Goal: Transaction & Acquisition: Purchase product/service

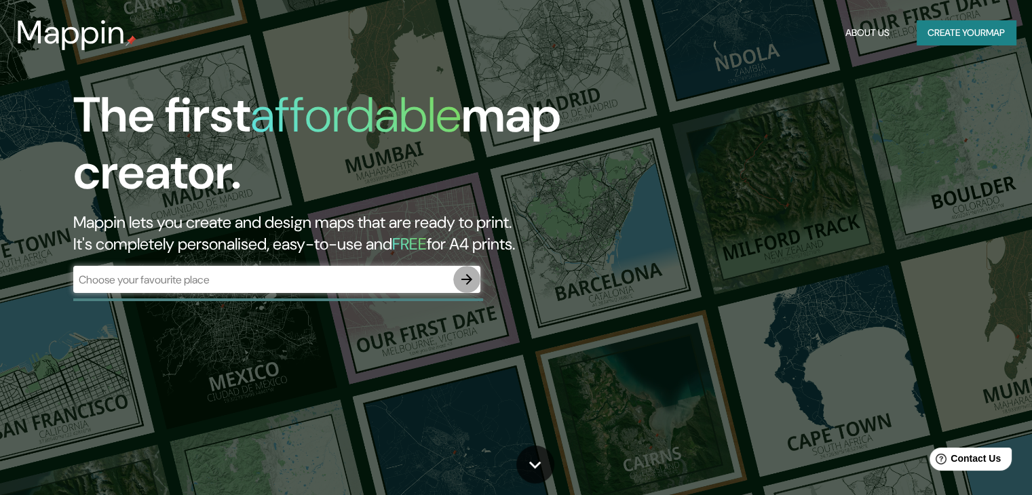
click at [463, 282] on icon "button" at bounding box center [467, 279] width 16 height 16
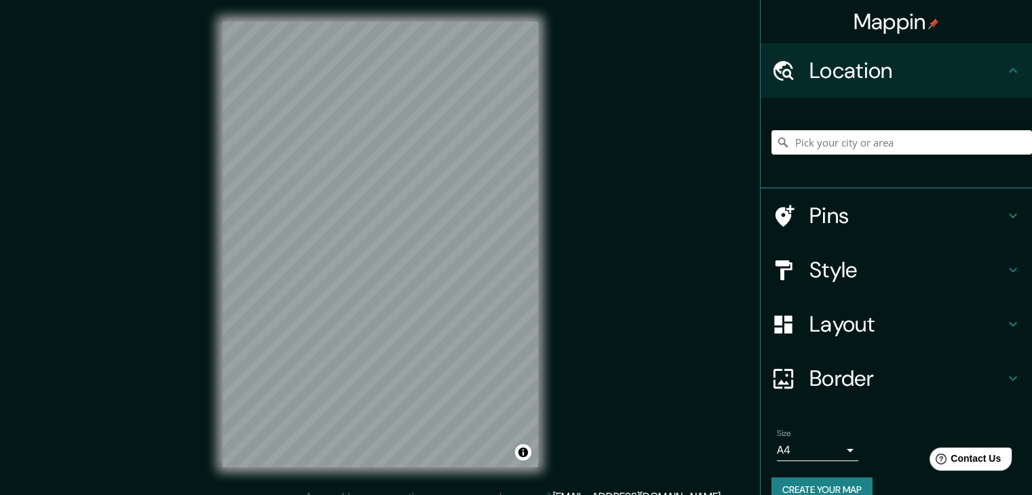
click at [886, 144] on input "Pick your city or area" at bounding box center [901, 142] width 261 height 24
paste input "[PERSON_NAME] Gyeongbokgung"
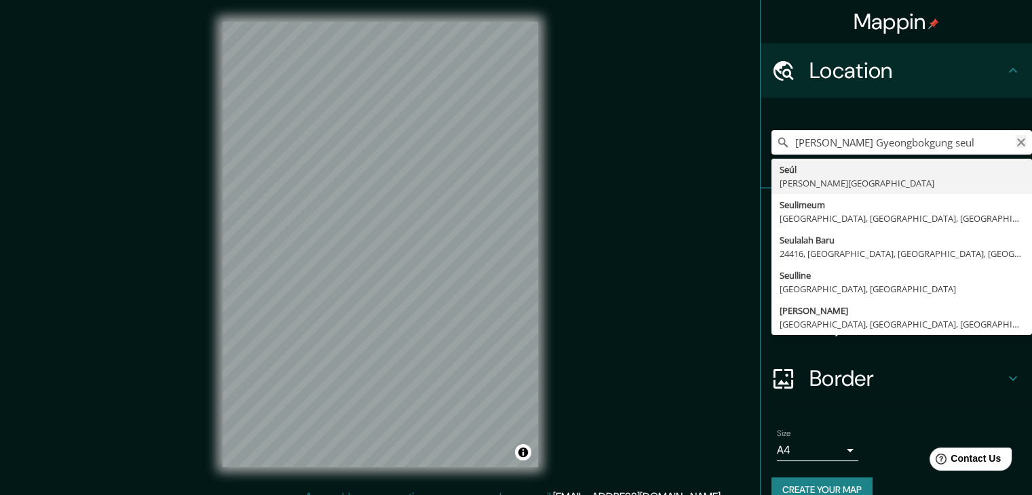
type input "[PERSON_NAME] Gyeongbokgung seul"
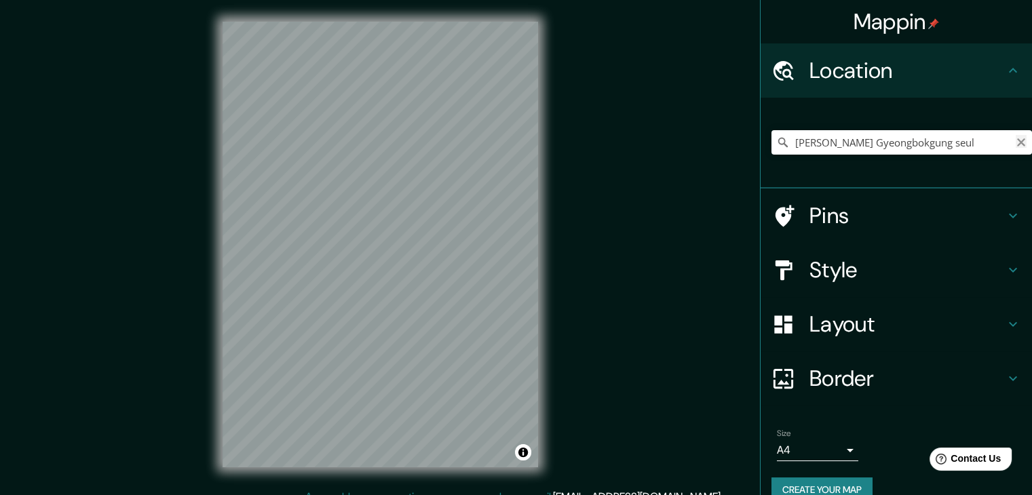
click at [1017, 142] on icon "Clear" at bounding box center [1021, 142] width 8 height 8
paste input "Samcheong-ro, [GEOGRAPHIC_DATA], [GEOGRAPHIC_DATA], [PERSON_NAME][GEOGRAPHIC_DA…"
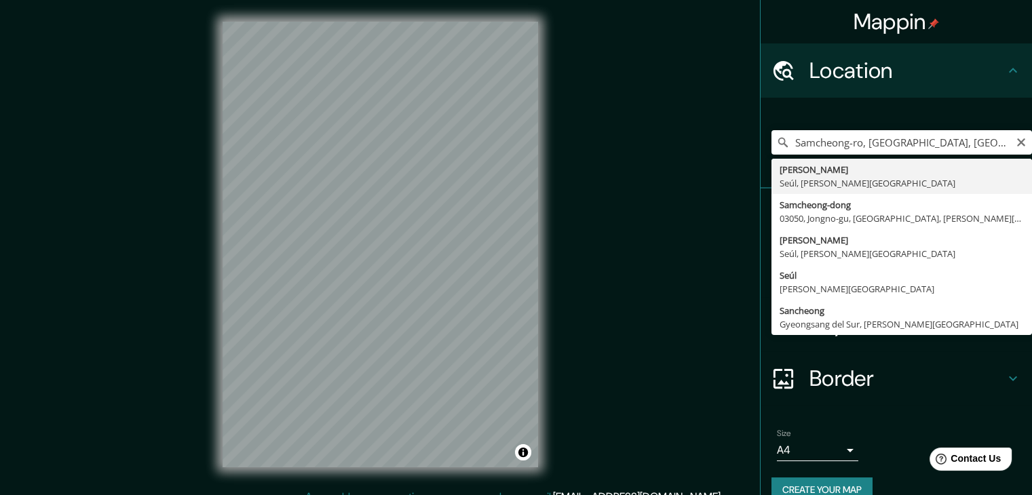
type input "[PERSON_NAME], Seúl, [PERSON_NAME][GEOGRAPHIC_DATA]"
